Goal: Task Accomplishment & Management: Manage account settings

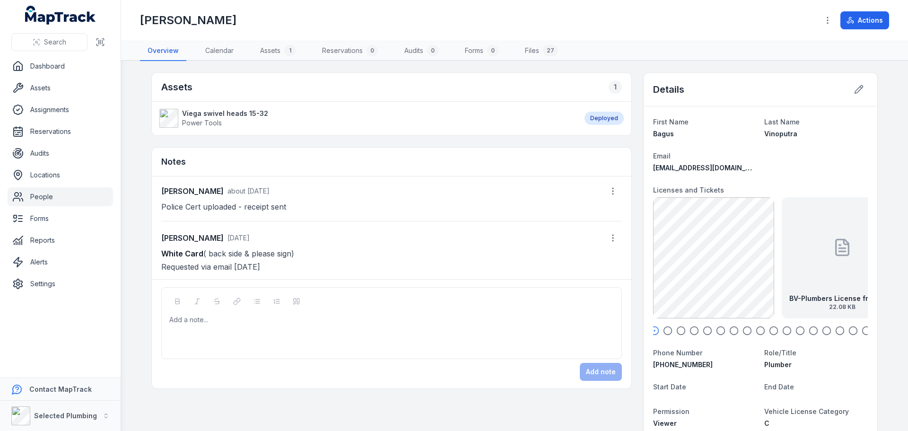
click at [44, 200] on link "People" at bounding box center [60, 196] width 105 height 19
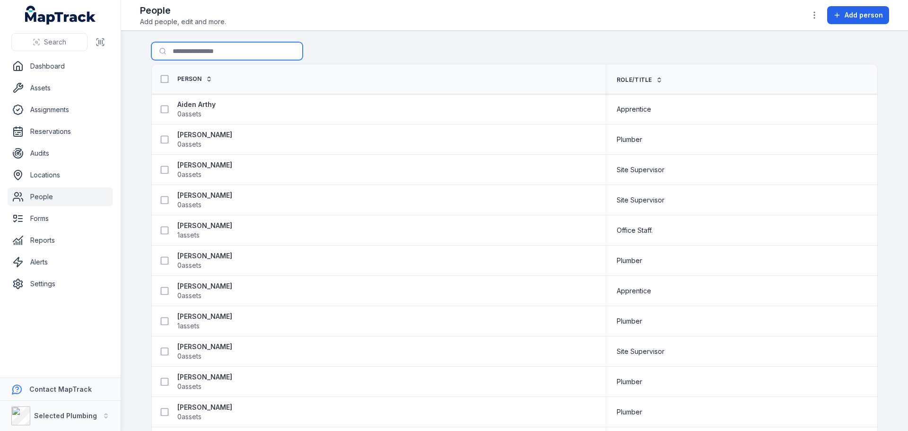
click at [197, 45] on input "Search for people" at bounding box center [226, 51] width 151 height 18
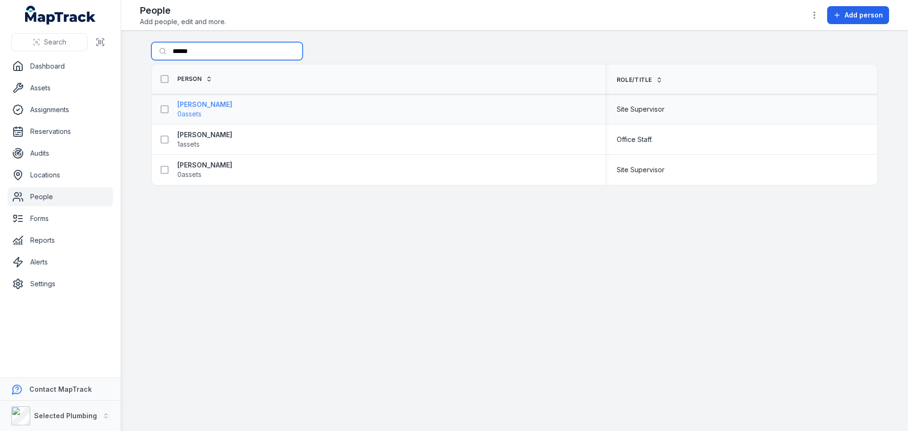
type input "******"
click at [192, 105] on strong "[PERSON_NAME]" at bounding box center [204, 104] width 55 height 9
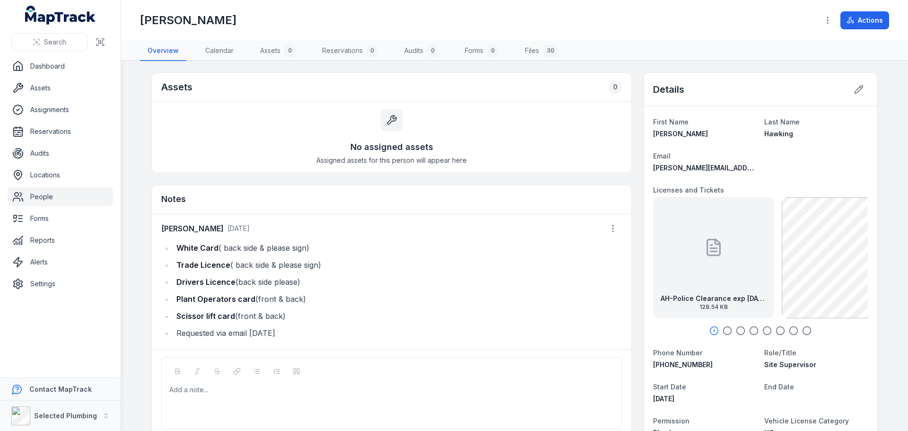
drag, startPoint x: 173, startPoint y: 297, endPoint x: 300, endPoint y: 299, distance: 127.2
click at [300, 299] on li "Plant Operators card (front & back)" at bounding box center [398, 298] width 448 height 13
click at [332, 313] on li "Scissor lift card (front & back)" at bounding box center [398, 315] width 448 height 13
drag, startPoint x: 303, startPoint y: 299, endPoint x: 167, endPoint y: 296, distance: 135.3
click at [167, 296] on ul "White Card ( back side & please sign) Trade Licence ( back side & please sign) …" at bounding box center [391, 290] width 461 height 98
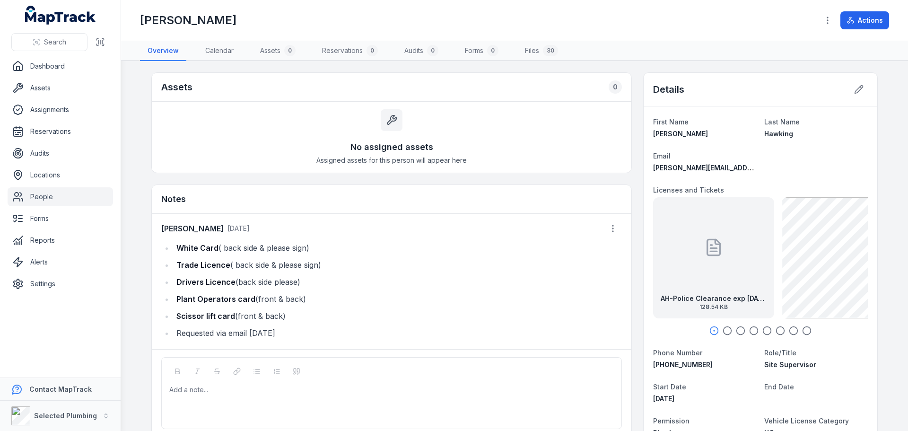
click at [180, 393] on div at bounding box center [392, 389] width 444 height 9
paste div
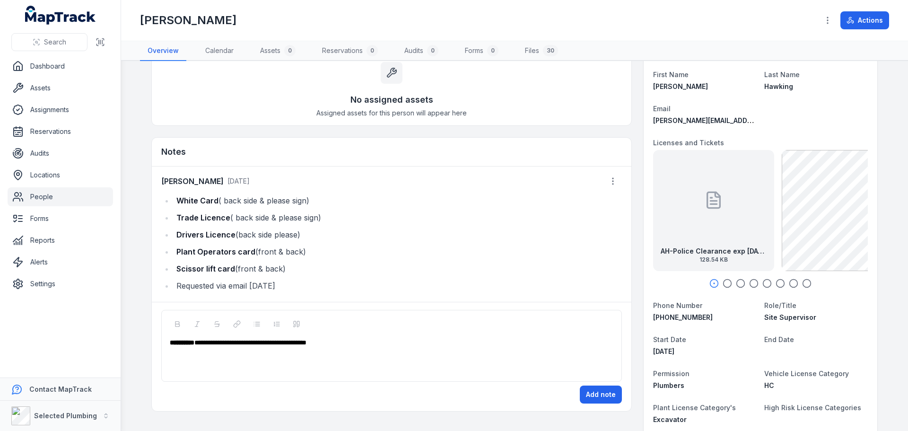
click at [459, 244] on ul "White Card ( back side & please sign) Trade Licence ( back side & please sign) …" at bounding box center [391, 243] width 461 height 98
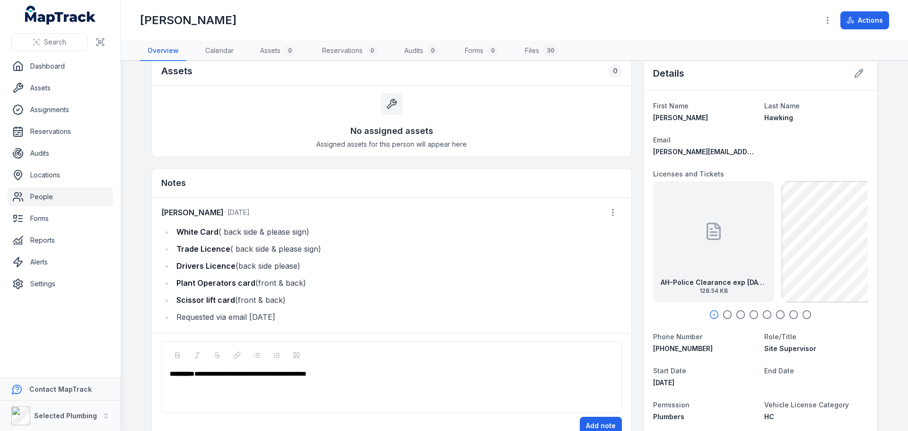
scroll to position [0, 0]
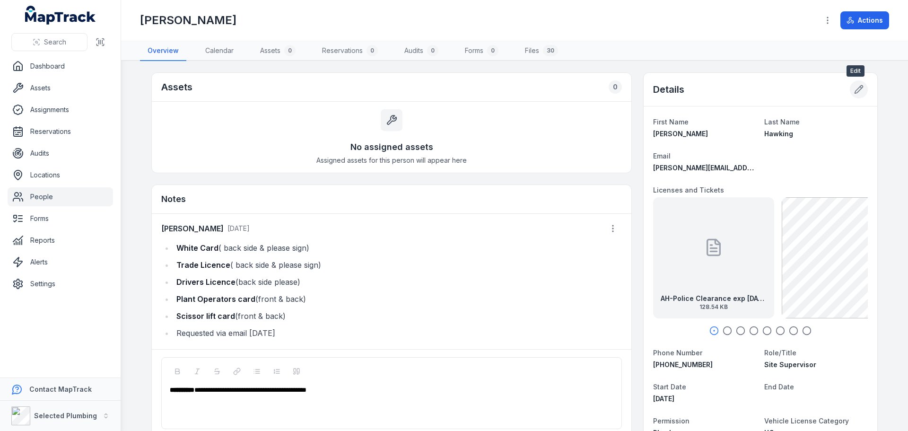
click at [856, 91] on icon at bounding box center [859, 90] width 8 height 8
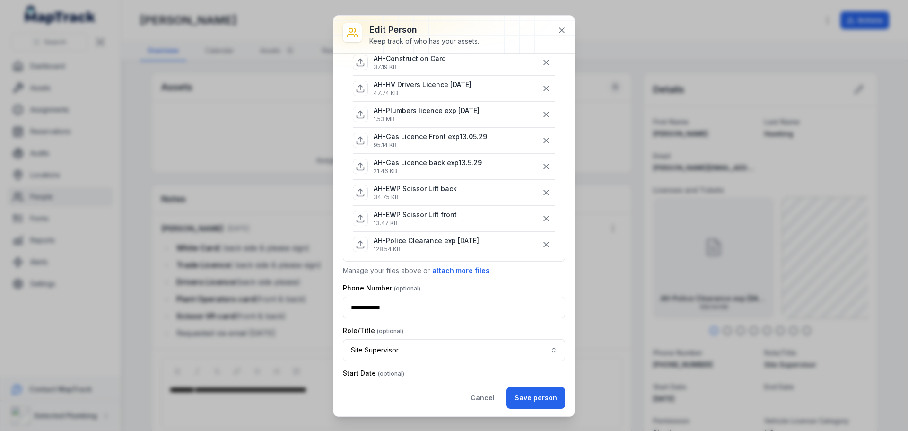
scroll to position [189, 0]
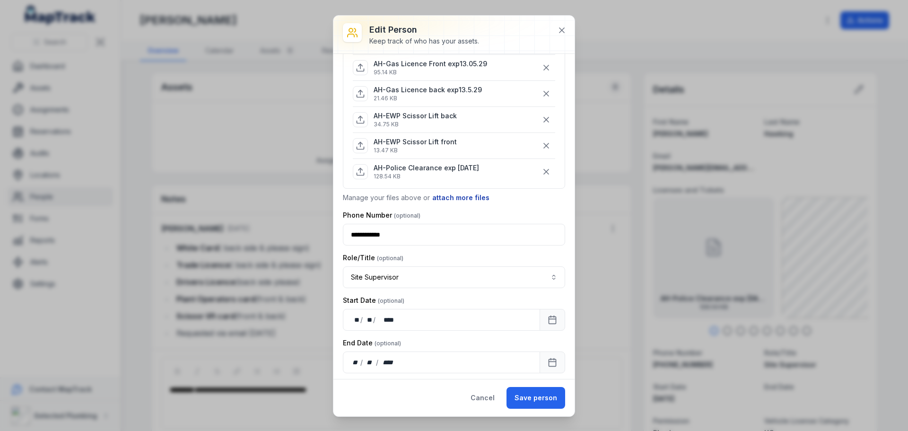
click at [451, 196] on button "attach more files" at bounding box center [461, 197] width 58 height 10
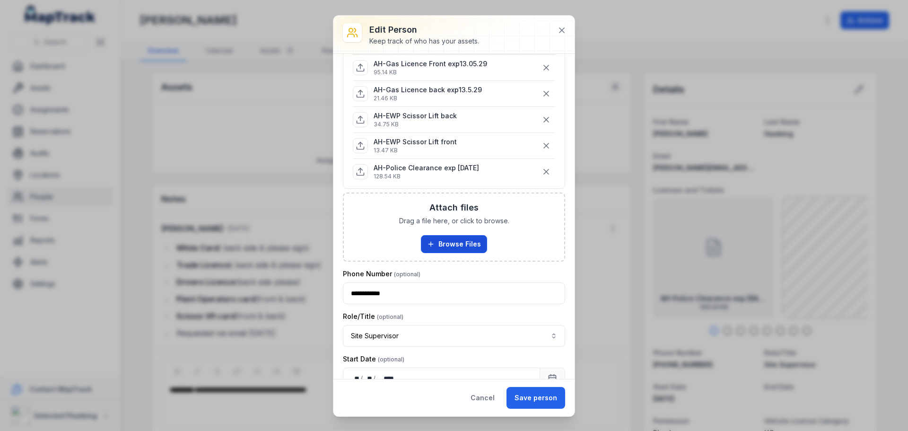
click at [437, 237] on button "Browse Files" at bounding box center [454, 244] width 66 height 18
click at [448, 243] on button "Browse Files" at bounding box center [454, 244] width 66 height 18
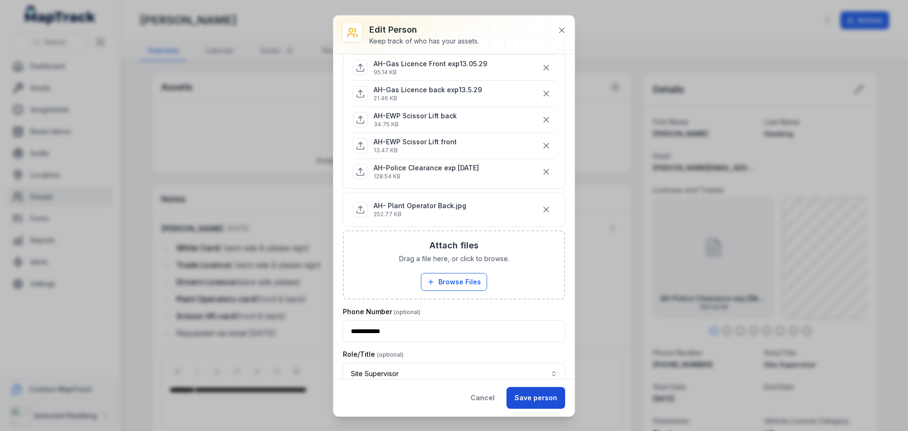
click at [532, 396] on button "Save person" at bounding box center [535, 398] width 59 height 22
